Goal: Task Accomplishment & Management: Use online tool/utility

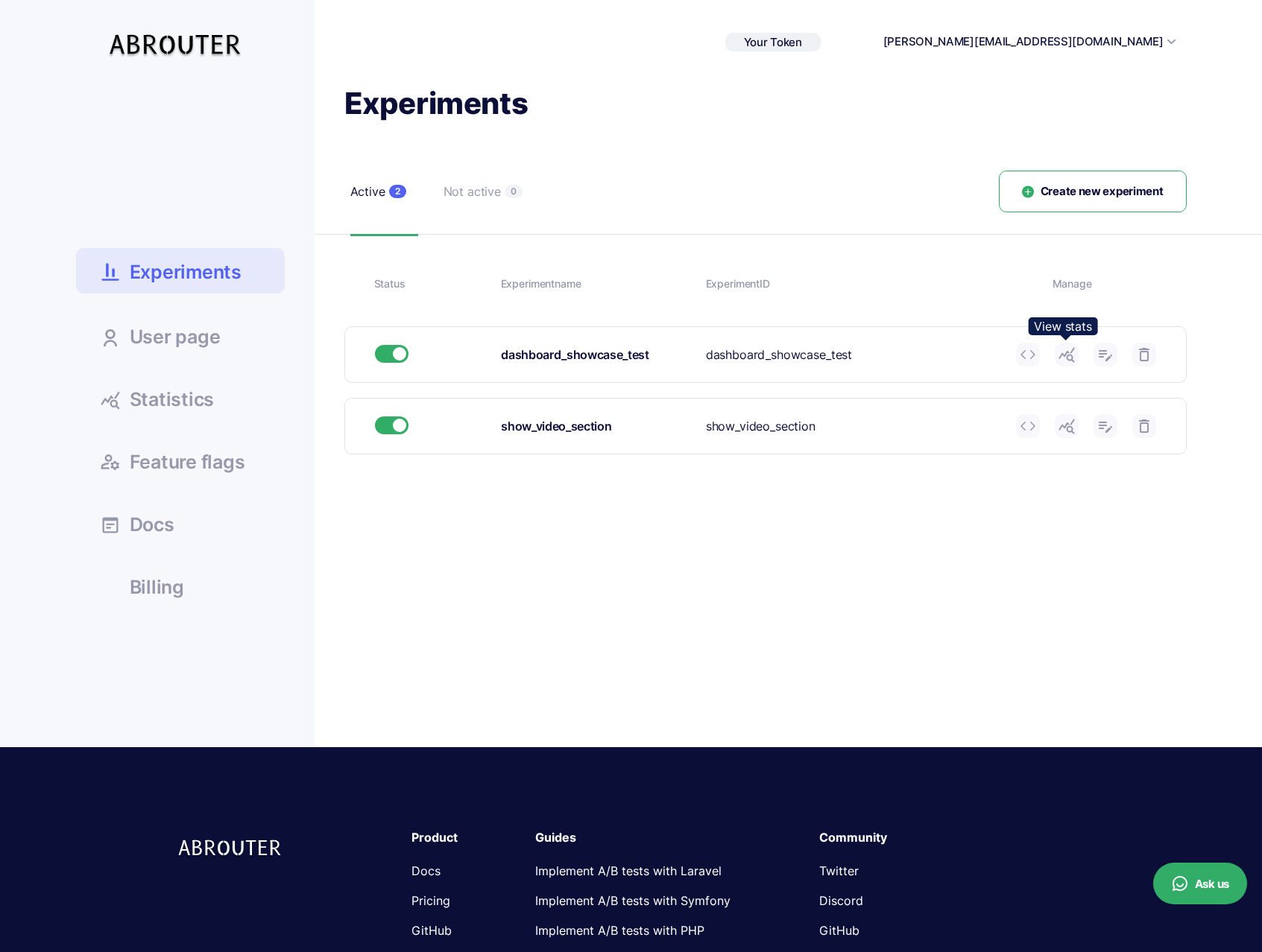
click at [1060, 350] on icon at bounding box center [1067, 355] width 18 height 18
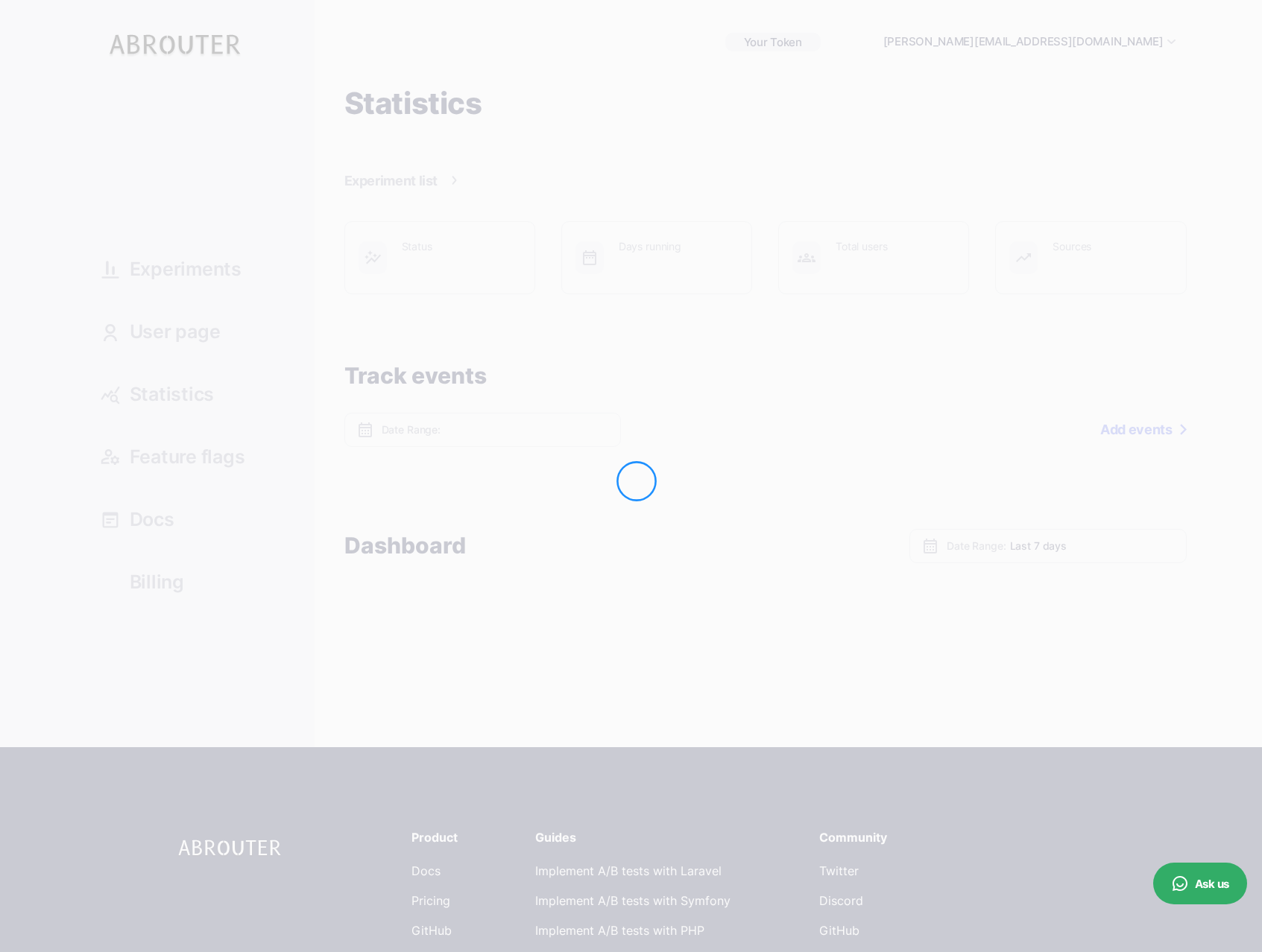
type input "Oct 10, 2025 - Oct 10, 2025"
type input "Oct 04, 2025 - Oct 10, 2025"
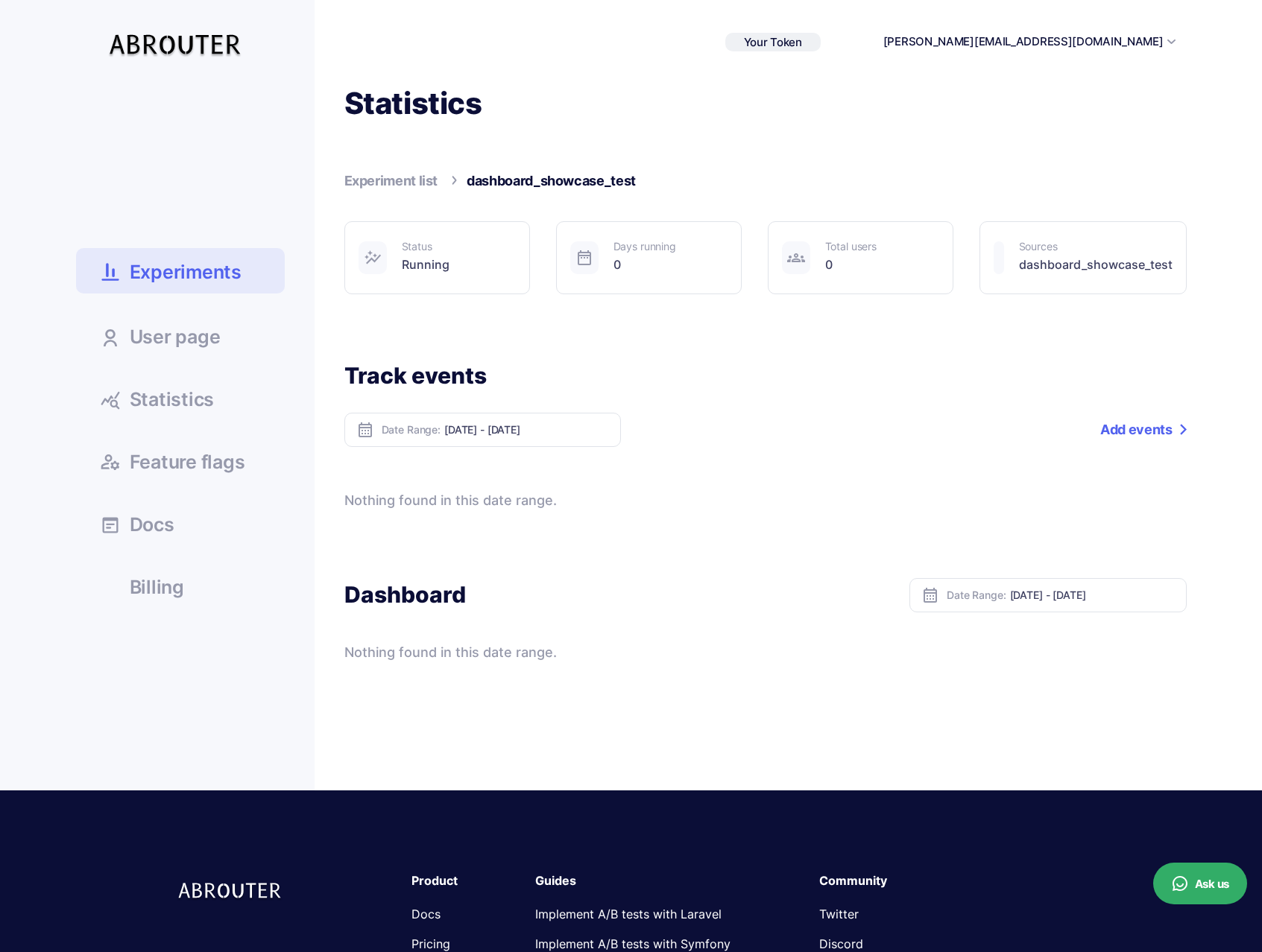
click at [455, 266] on div "Status Running" at bounding box center [437, 258] width 186 height 73
click at [408, 182] on link "Experiment list" at bounding box center [392, 181] width 94 height 16
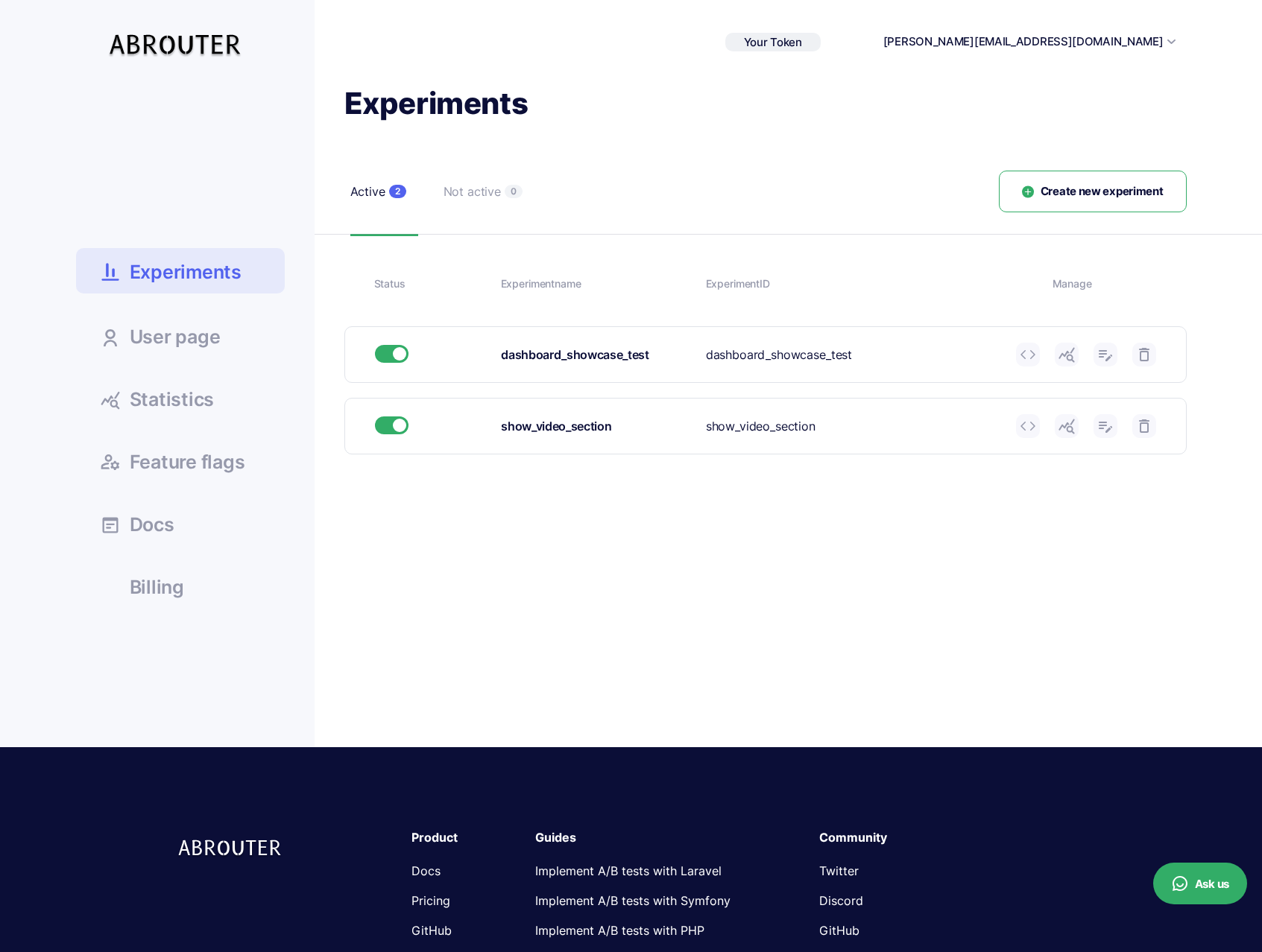
click at [1068, 359] on icon at bounding box center [1067, 355] width 18 height 18
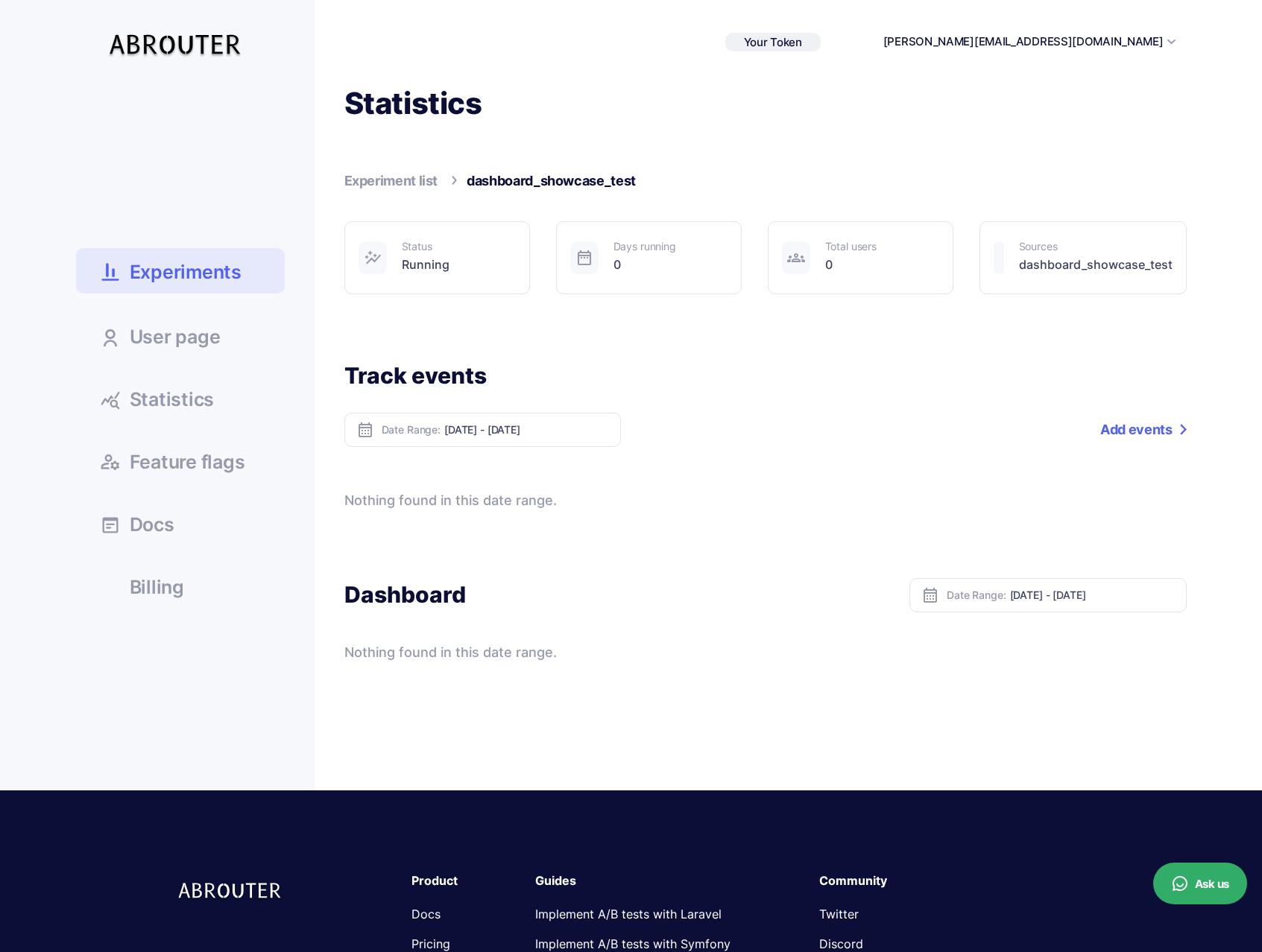
click at [180, 413] on link "Statistics" at bounding box center [180, 398] width 209 height 40
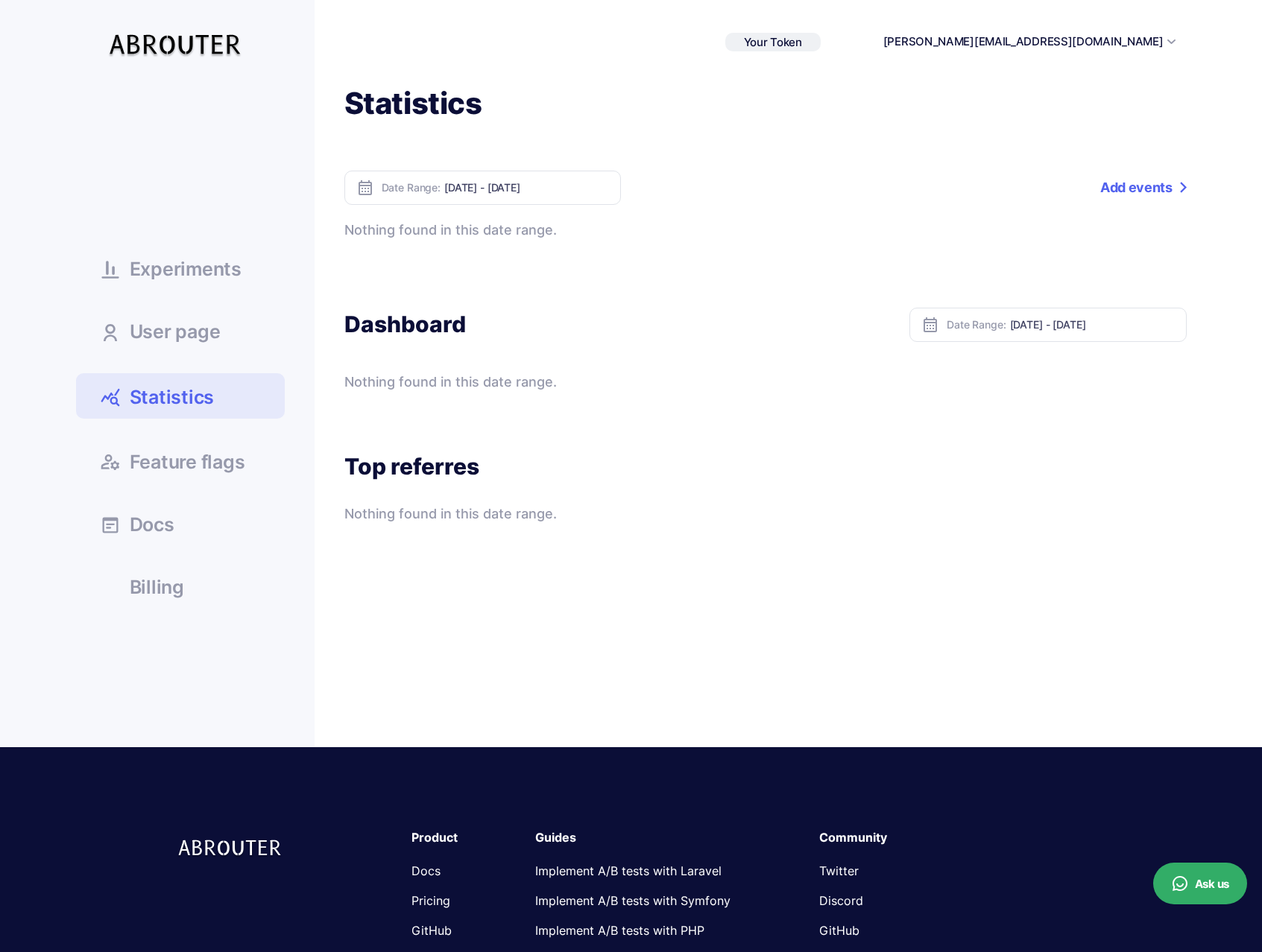
click at [203, 262] on span "Experiments" at bounding box center [185, 269] width 112 height 19
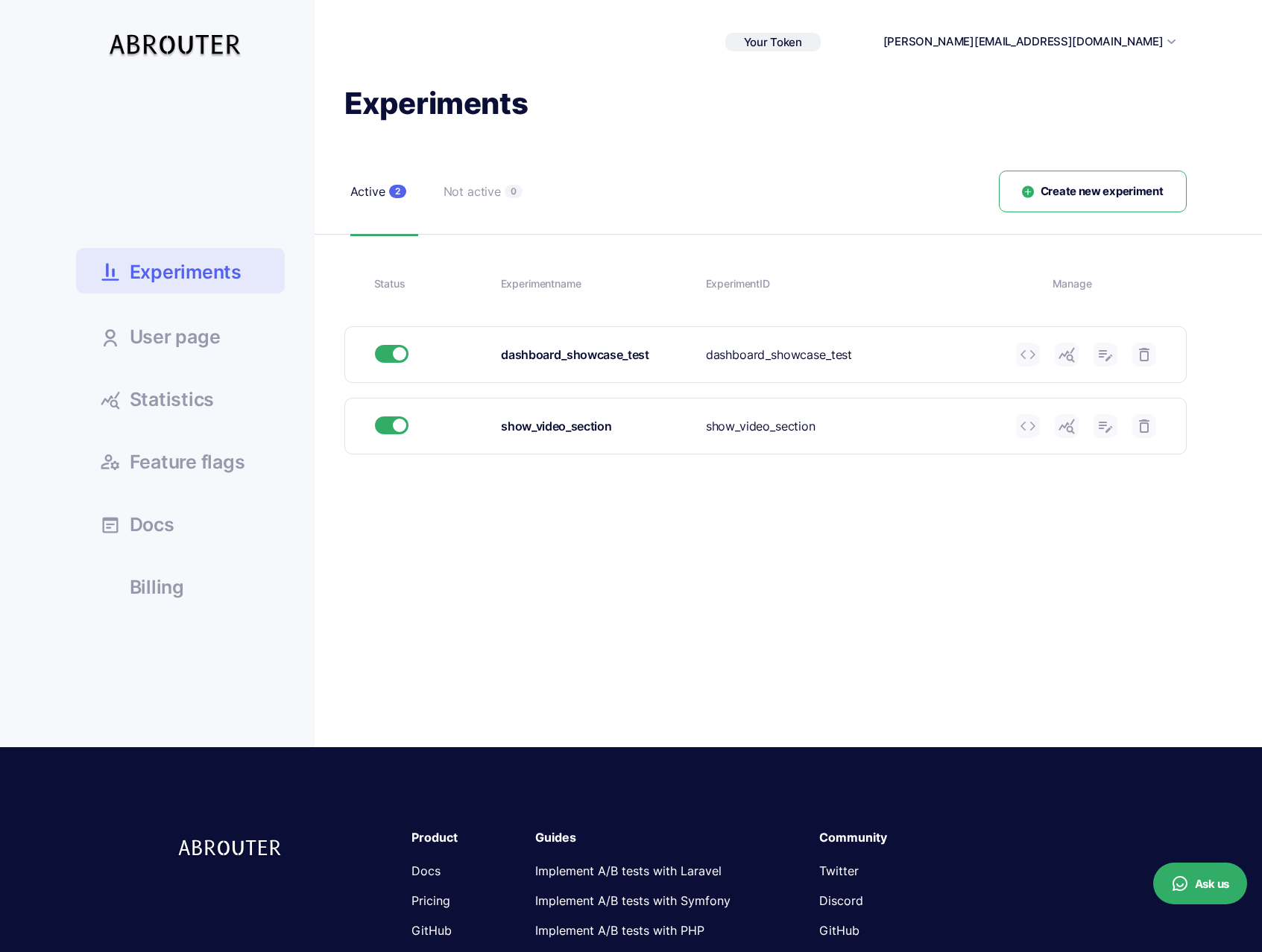
click at [625, 360] on div "dashboard_showcase_test" at bounding box center [597, 355] width 194 height 19
click at [1074, 357] on icon at bounding box center [1067, 355] width 18 height 18
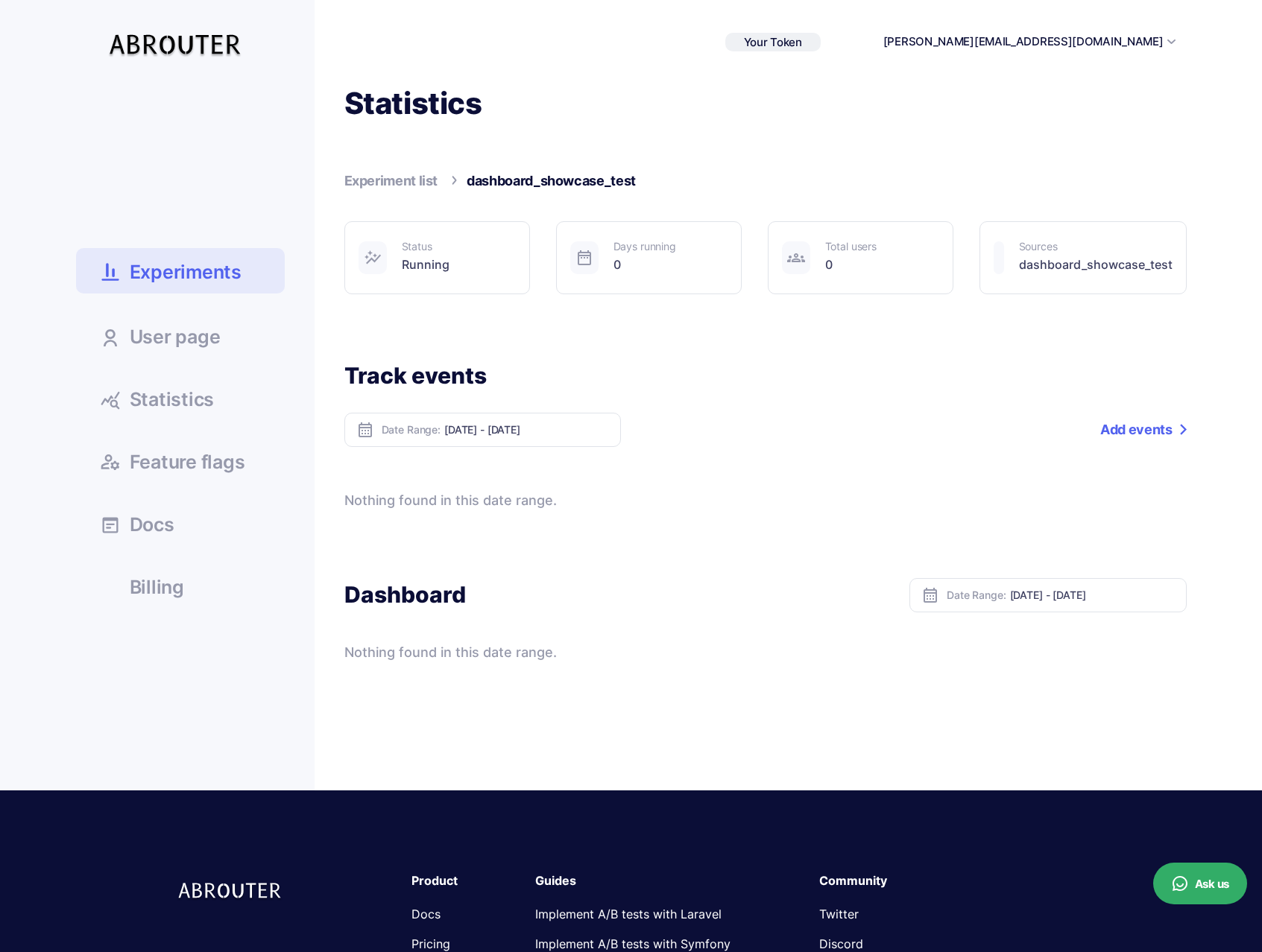
click at [1154, 419] on link "Add events" at bounding box center [1142, 429] width 86 height 34
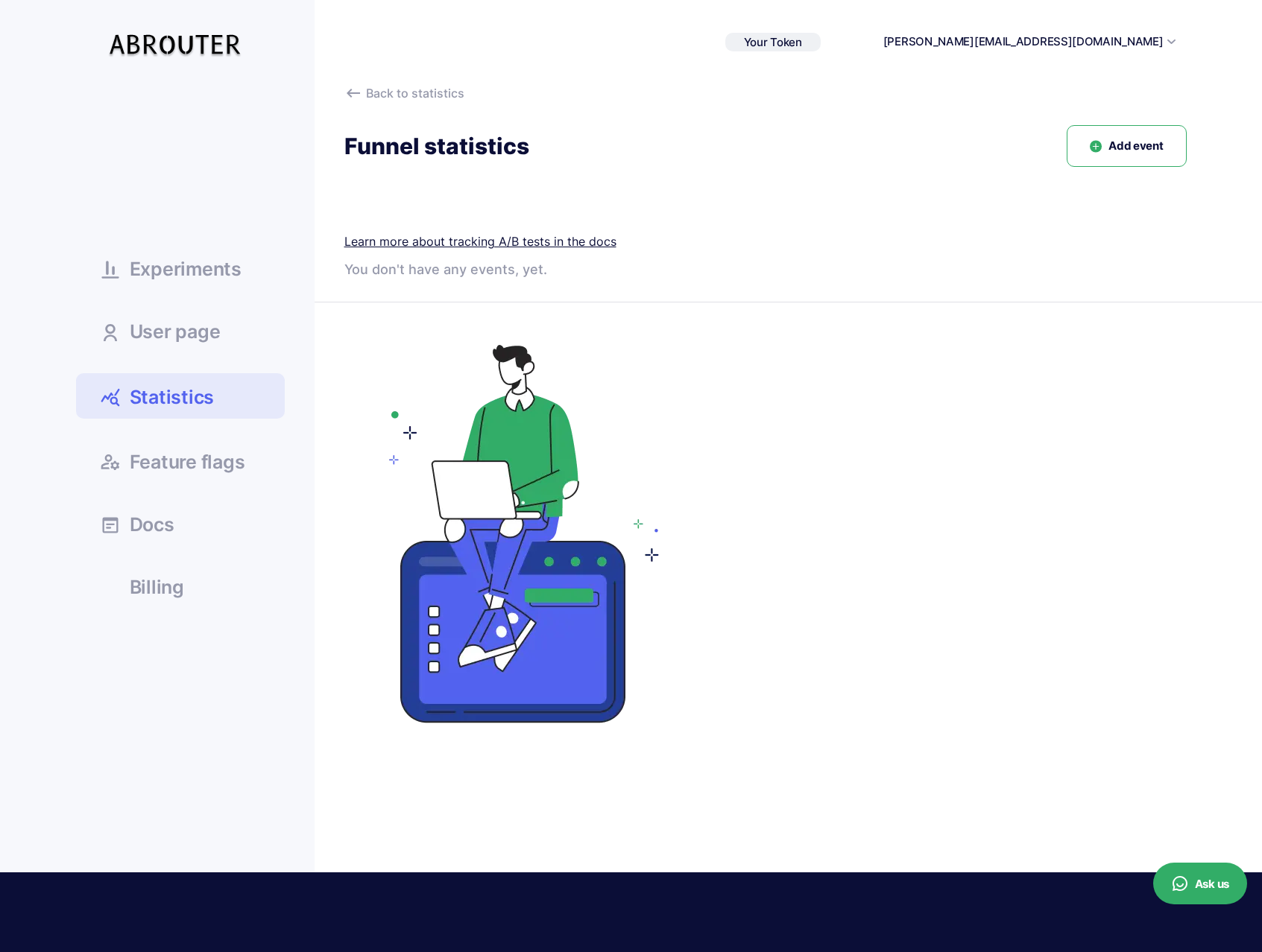
click at [1132, 152] on span "Add event" at bounding box center [1135, 146] width 55 height 17
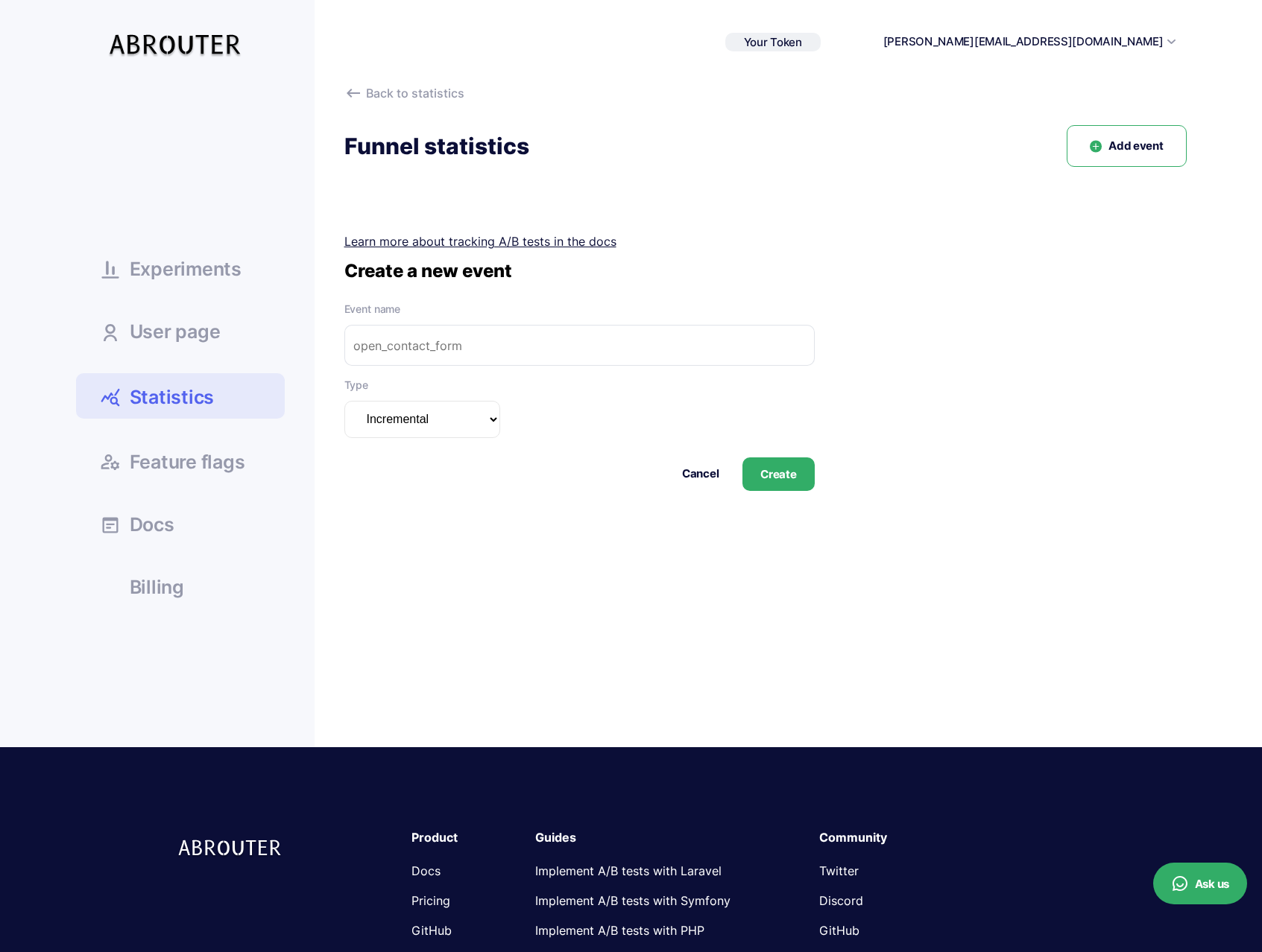
click at [489, 351] on input "text" at bounding box center [580, 345] width 470 height 41
click at [486, 239] on link "Learn more about tracking A/B tests in the docs" at bounding box center [480, 241] width 272 height 15
click at [428, 360] on input "text" at bounding box center [580, 345] width 470 height 41
paste input "registration_complete"
type input "registration_complete"
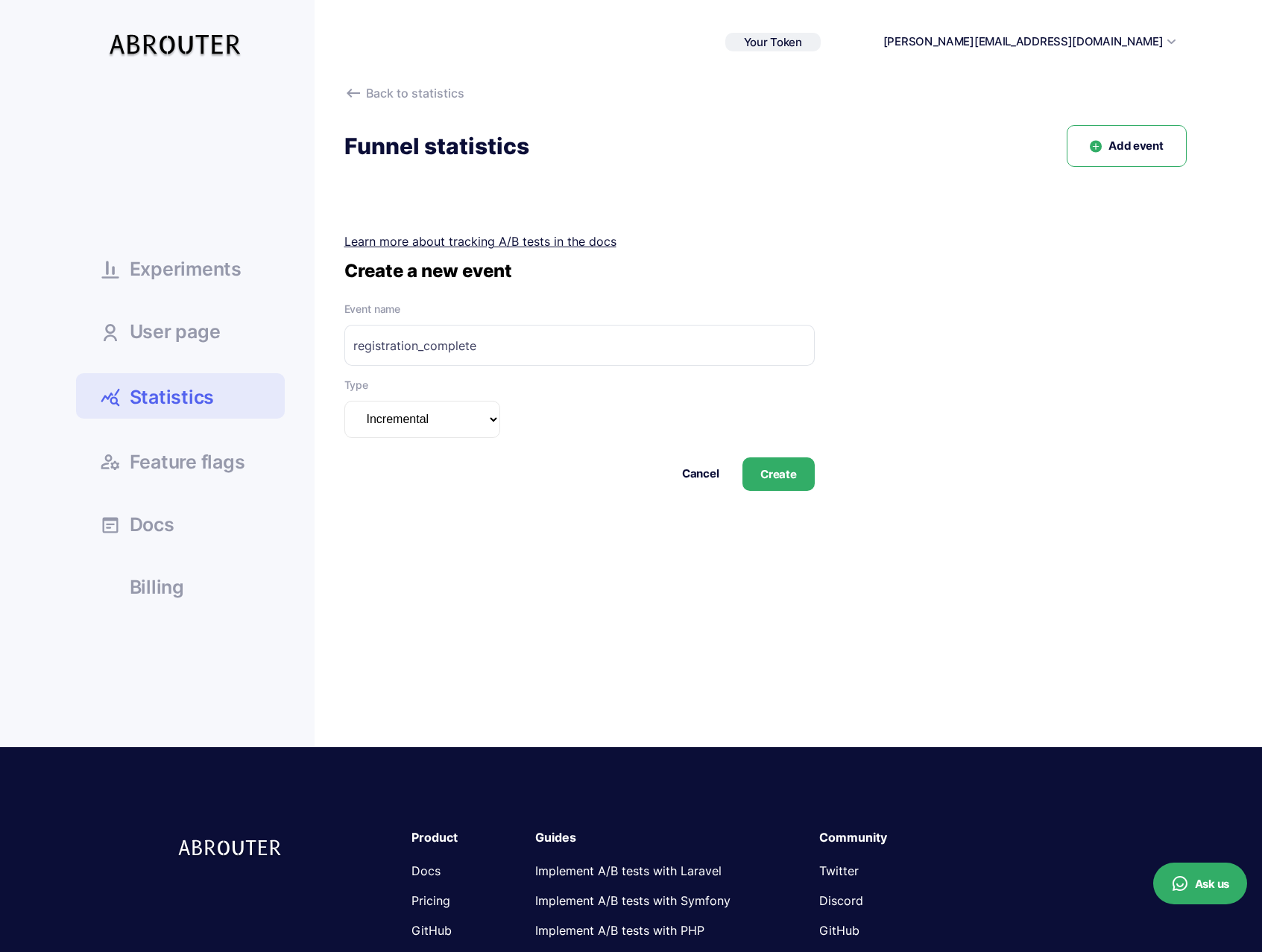
click at [464, 425] on select "Incremental Summarizable Incremental unique" at bounding box center [422, 419] width 156 height 37
click at [782, 475] on button "Create" at bounding box center [778, 474] width 71 height 33
